Goal: Navigation & Orientation: Find specific page/section

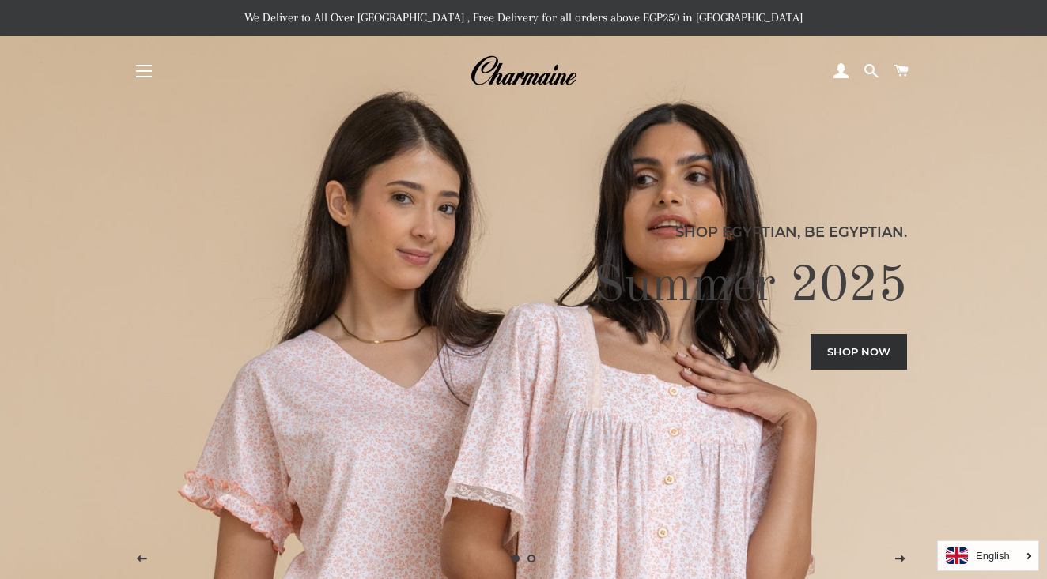
click at [145, 72] on span "button" at bounding box center [144, 71] width 16 height 2
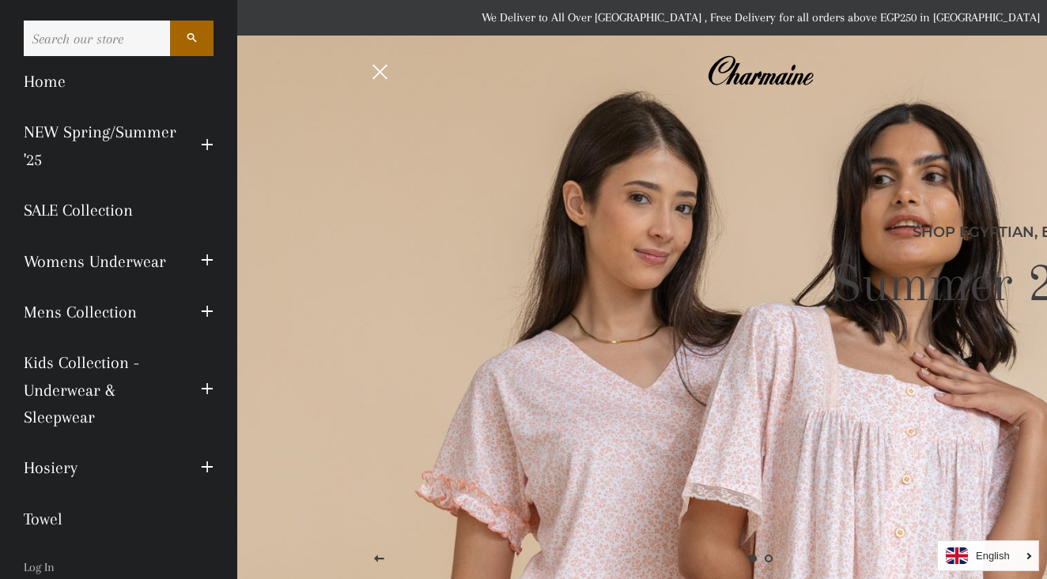
click at [201, 259] on span "button" at bounding box center [207, 261] width 13 height 20
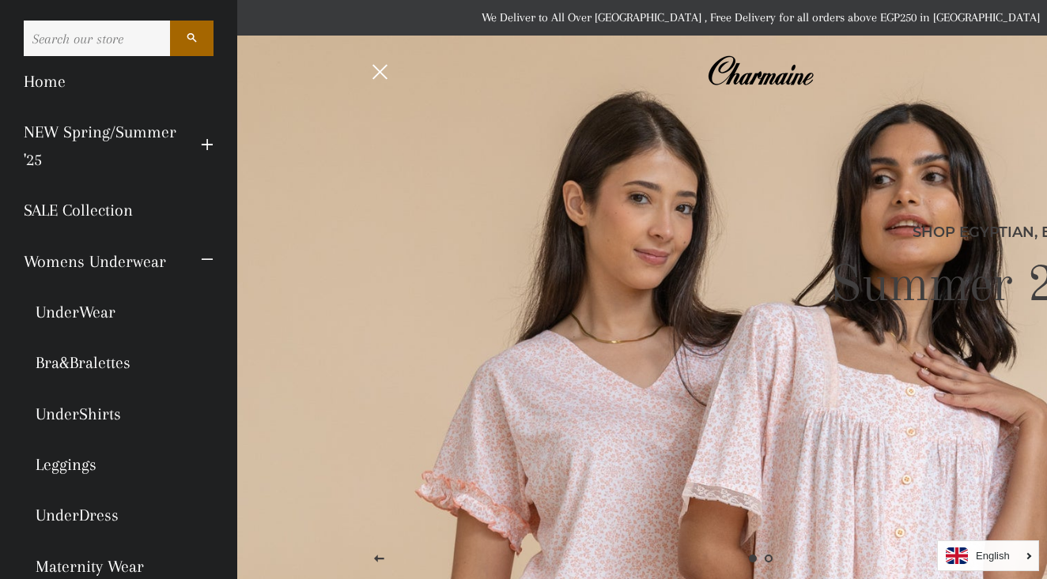
click at [88, 360] on link "Bra&Bralettes" at bounding box center [118, 363] width 213 height 51
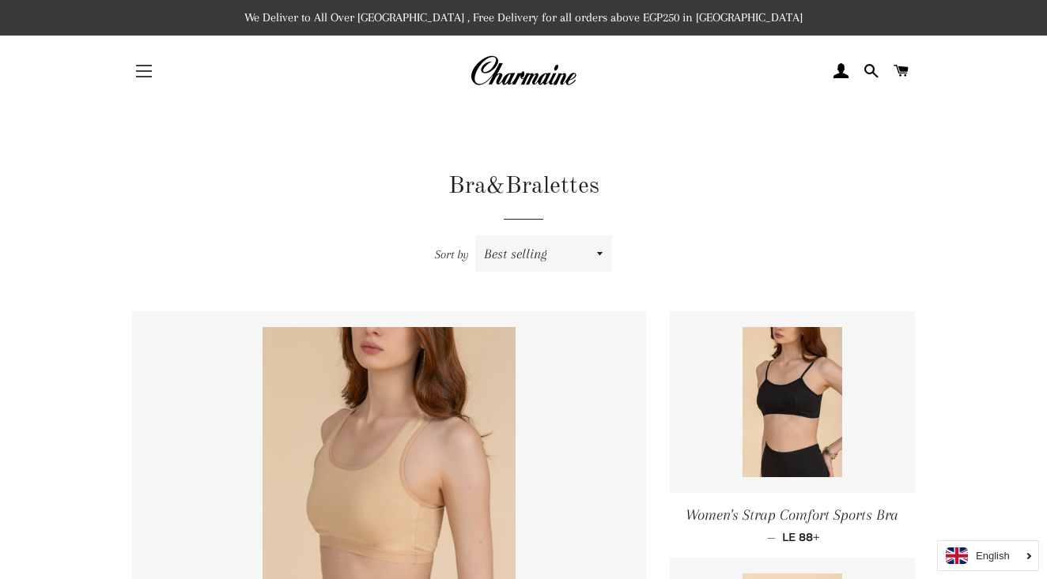
click at [150, 77] on span "button" at bounding box center [144, 77] width 16 height 2
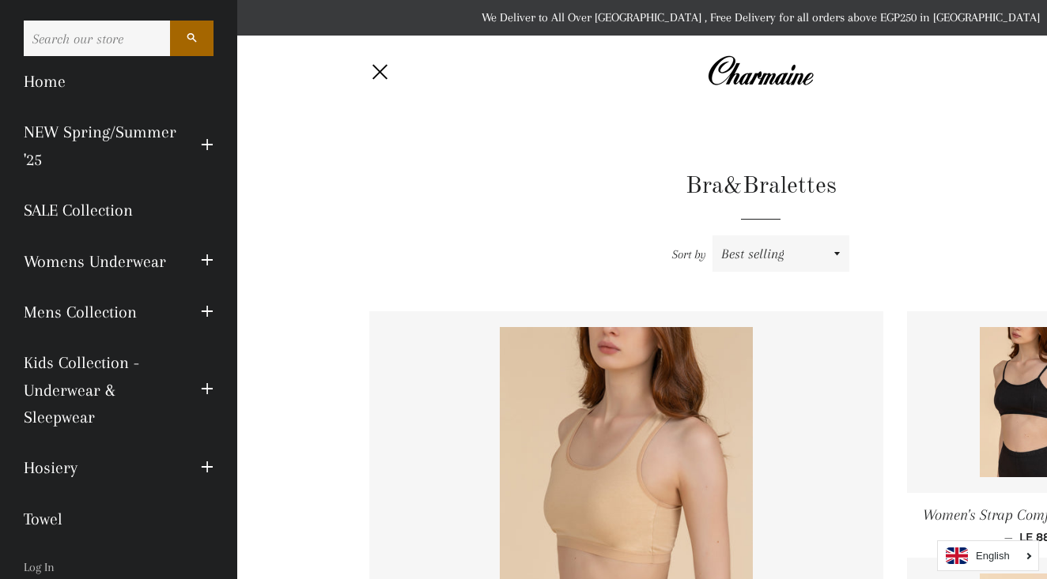
click at [203, 263] on span "button" at bounding box center [207, 261] width 13 height 20
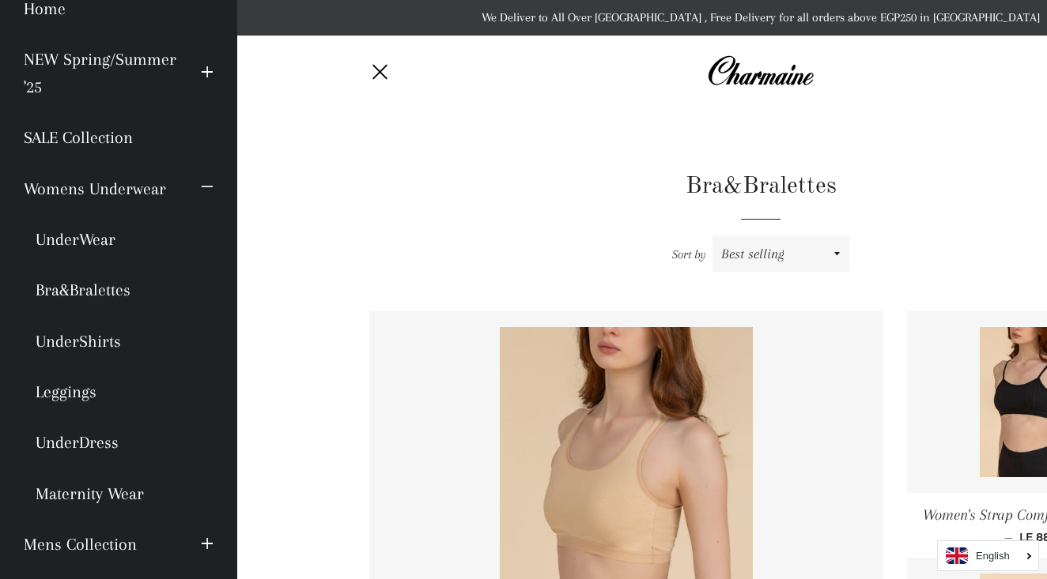
scroll to position [47, 0]
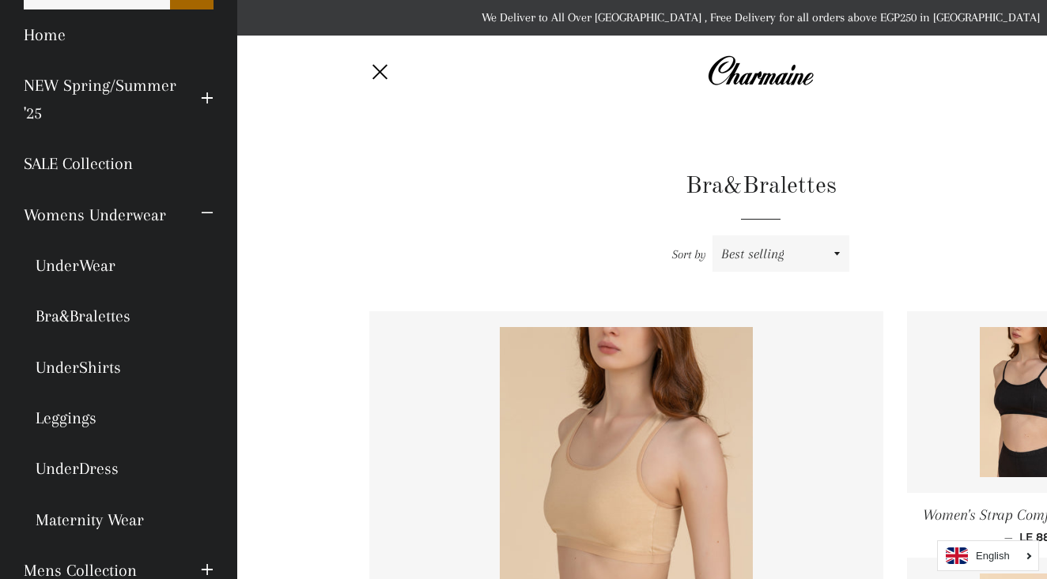
click at [93, 266] on link "UnderWear" at bounding box center [118, 265] width 213 height 51
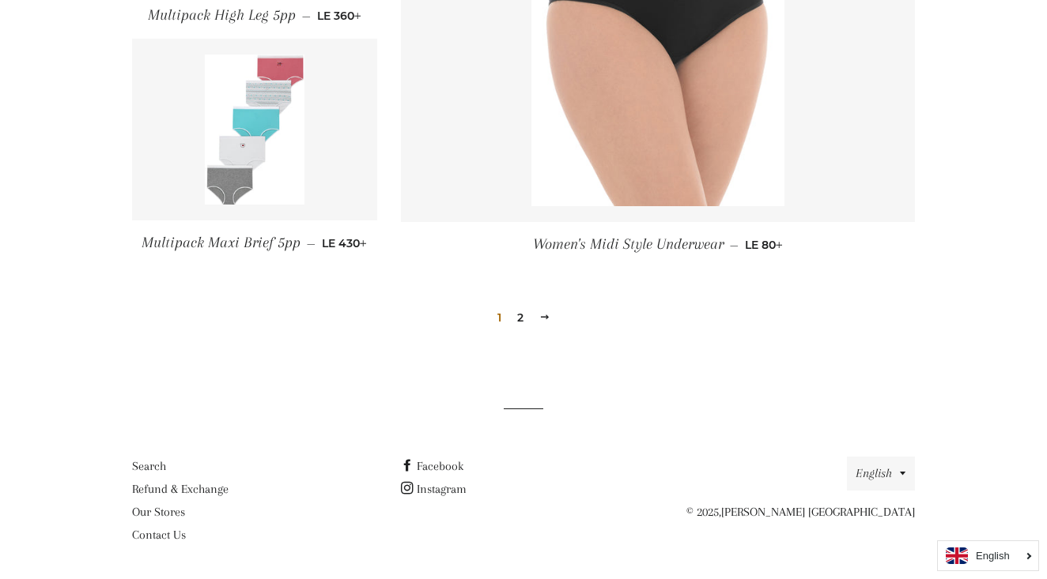
scroll to position [1923, 0]
click at [517, 308] on link "2" at bounding box center [520, 319] width 19 height 24
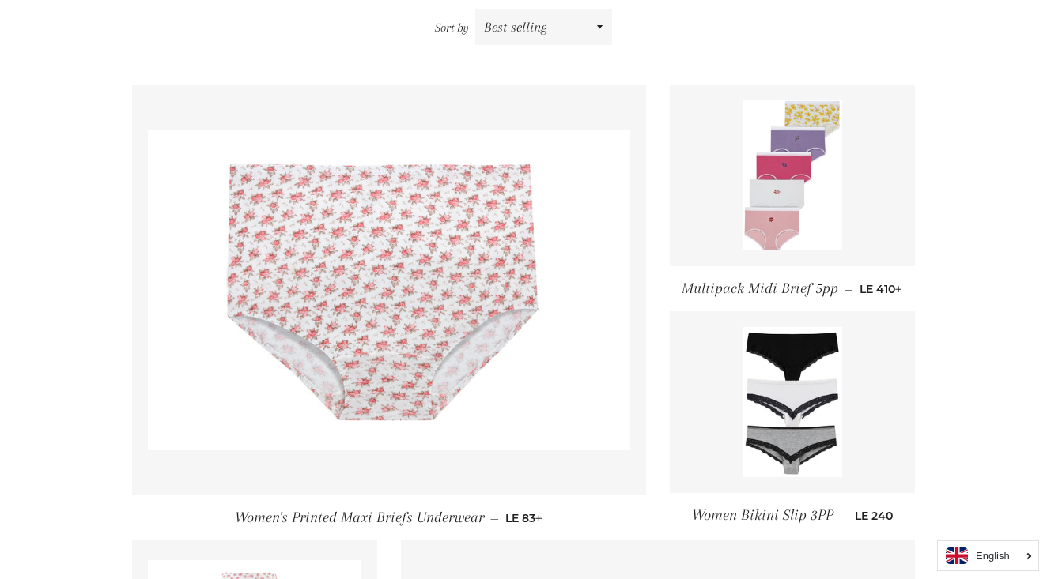
scroll to position [19, 0]
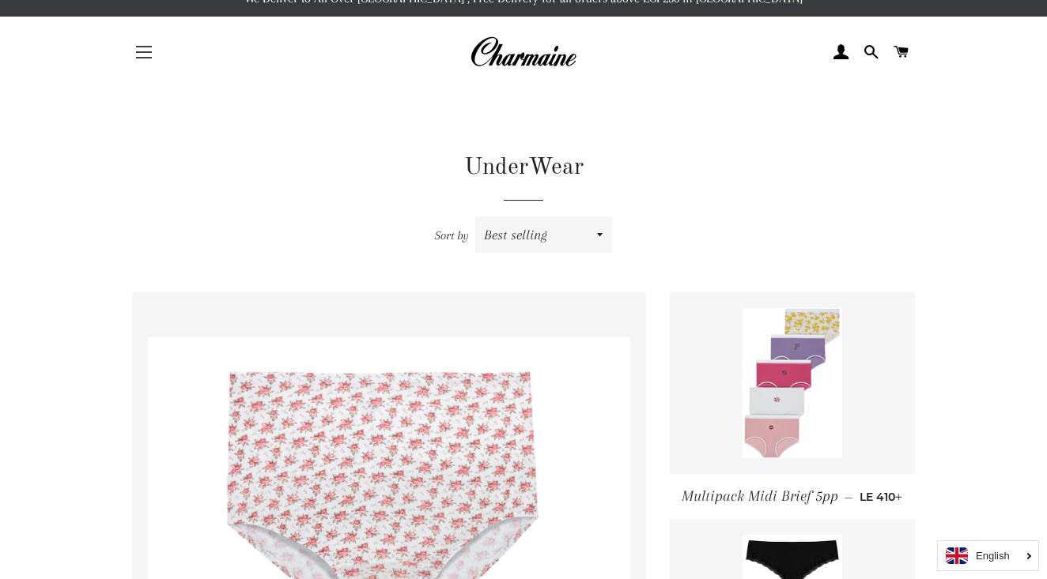
click at [146, 58] on button "Site navigation" at bounding box center [144, 52] width 40 height 40
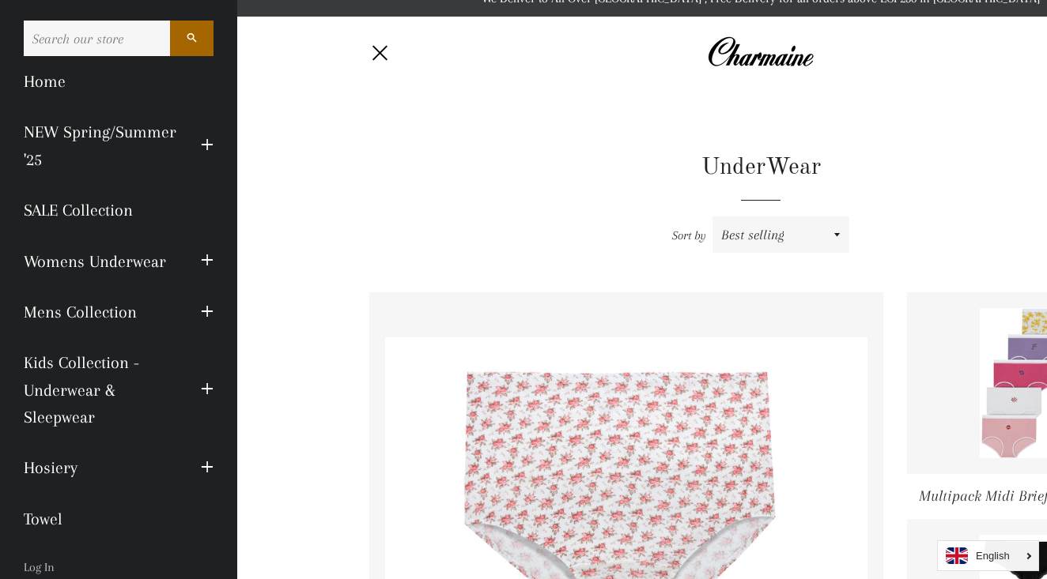
click at [207, 386] on span "button" at bounding box center [207, 390] width 13 height 20
click at [206, 259] on span "button" at bounding box center [207, 261] width 13 height 20
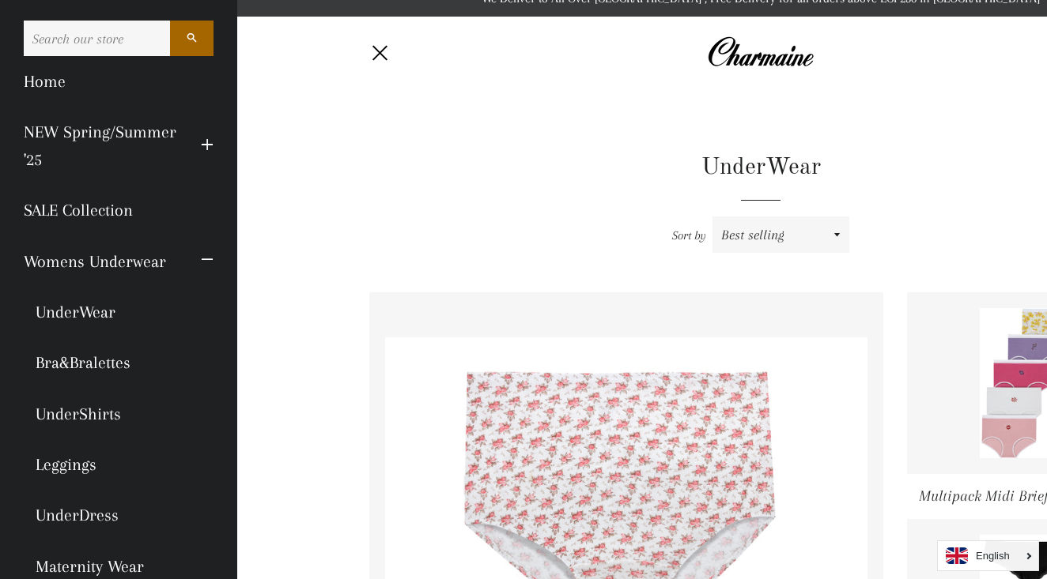
click at [84, 406] on link "UnderShirts" at bounding box center [118, 414] width 213 height 51
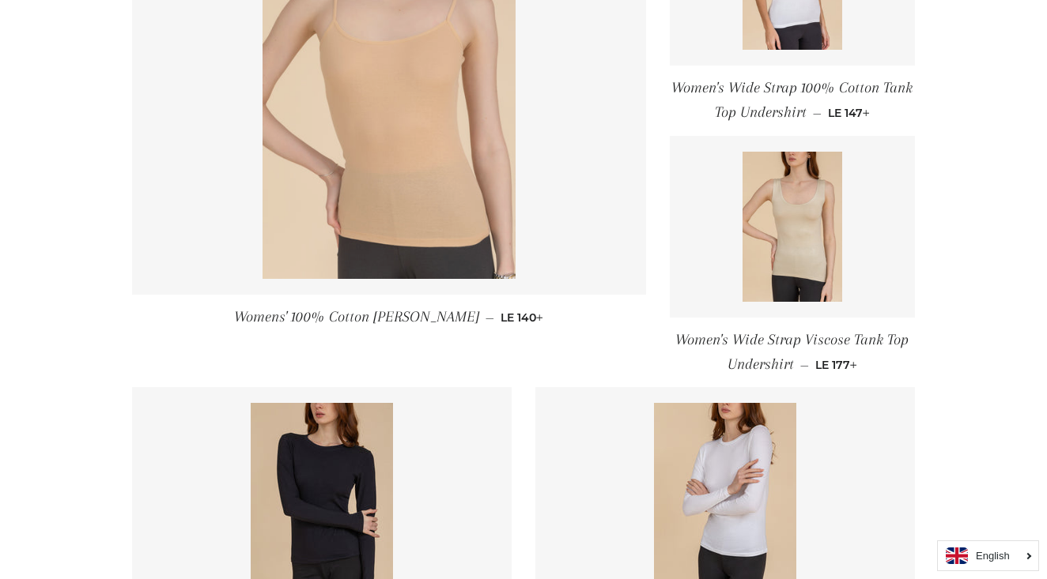
scroll to position [388, 0]
